Goal: Task Accomplishment & Management: Use online tool/utility

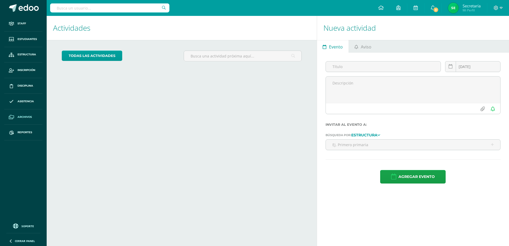
click at [27, 116] on span "Archivos" at bounding box center [24, 117] width 14 height 4
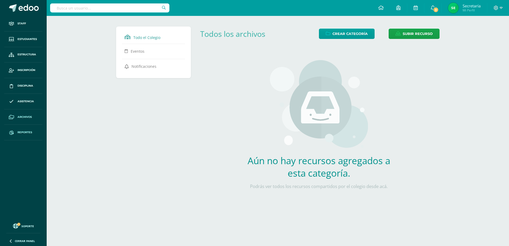
click at [31, 130] on link "Reportes" at bounding box center [23, 133] width 38 height 16
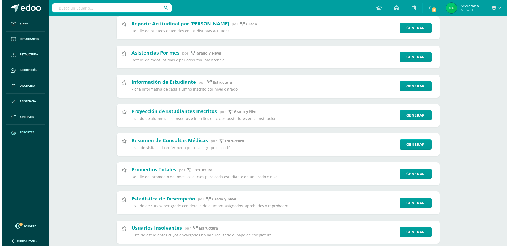
scroll to position [557, 0]
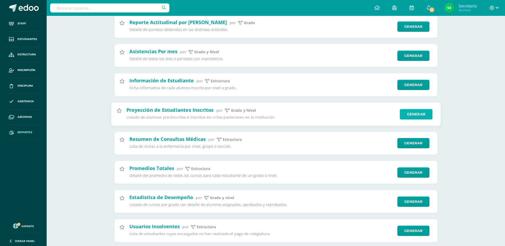
click at [428, 116] on link "Generar" at bounding box center [416, 114] width 33 height 11
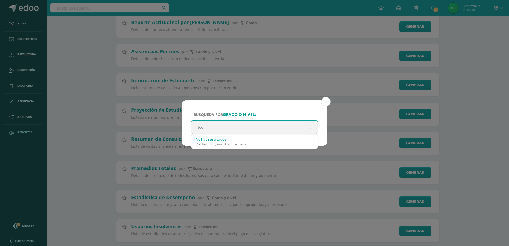
type input "todo"
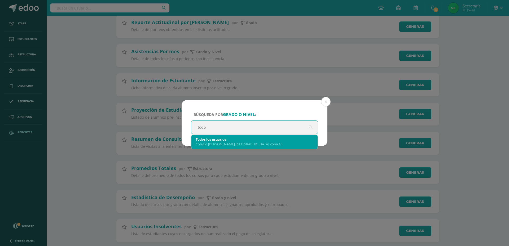
click at [238, 139] on div "Todos los usuarios" at bounding box center [255, 139] width 118 height 5
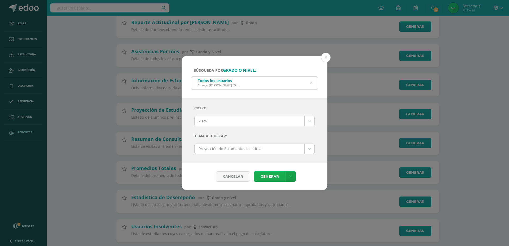
click at [271, 178] on link "Generar" at bounding box center [270, 177] width 32 height 10
